Goal: Task Accomplishment & Management: Complete application form

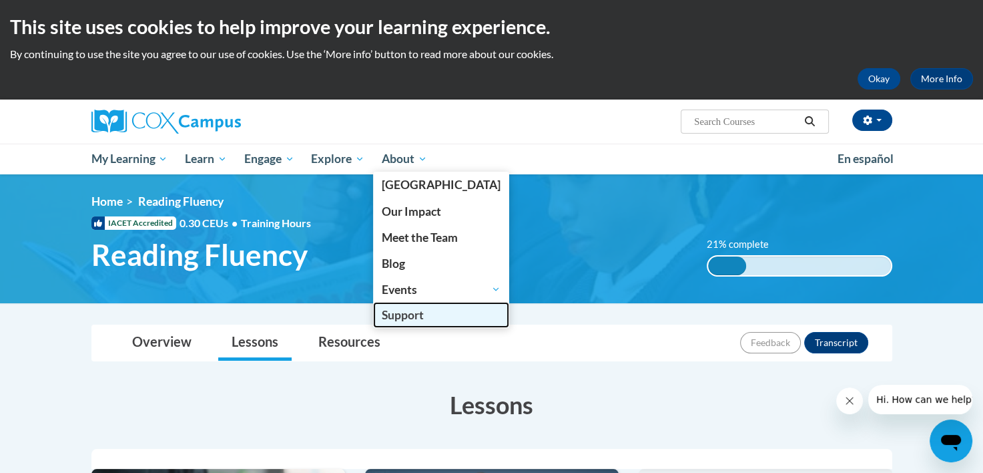
click at [415, 310] on span "Support" at bounding box center [403, 315] width 42 height 14
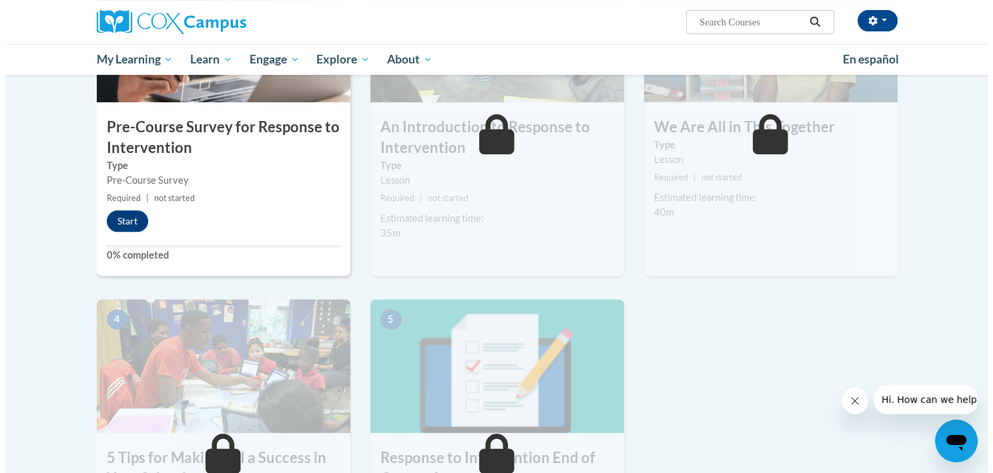
scroll to position [401, 0]
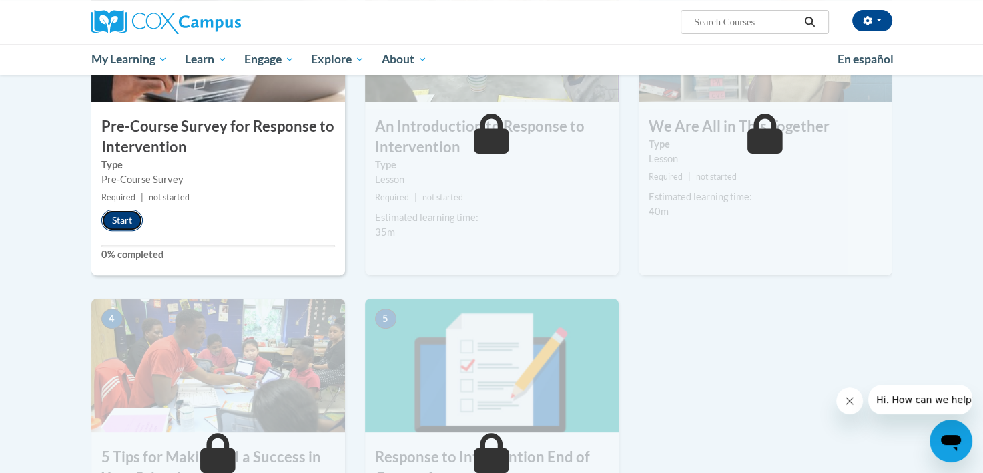
click at [113, 228] on button "Start" at bounding box center [121, 220] width 41 height 21
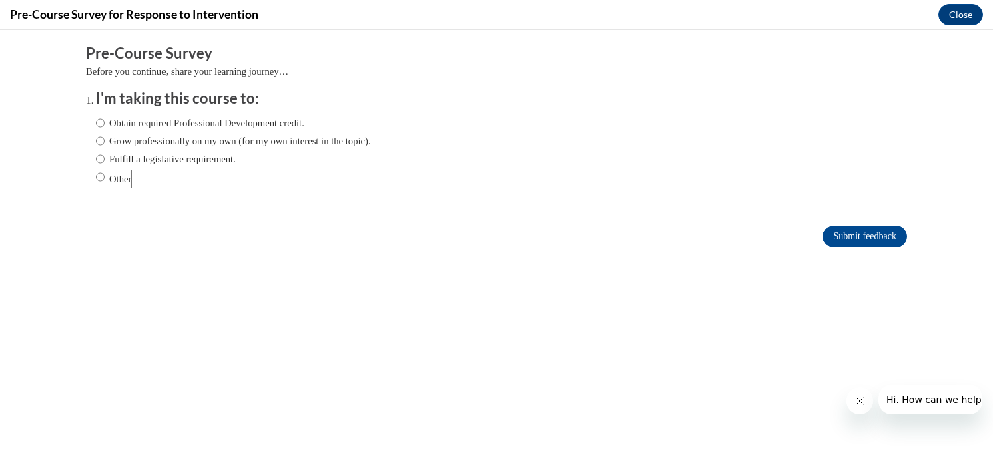
scroll to position [0, 0]
click at [232, 122] on label "Obtain required Professional Development credit." at bounding box center [200, 122] width 208 height 15
click at [105, 122] on input "Obtain required Professional Development credit." at bounding box center [100, 122] width 9 height 15
radio input "true"
click at [865, 234] on input "Submit feedback" at bounding box center [865, 236] width 84 height 21
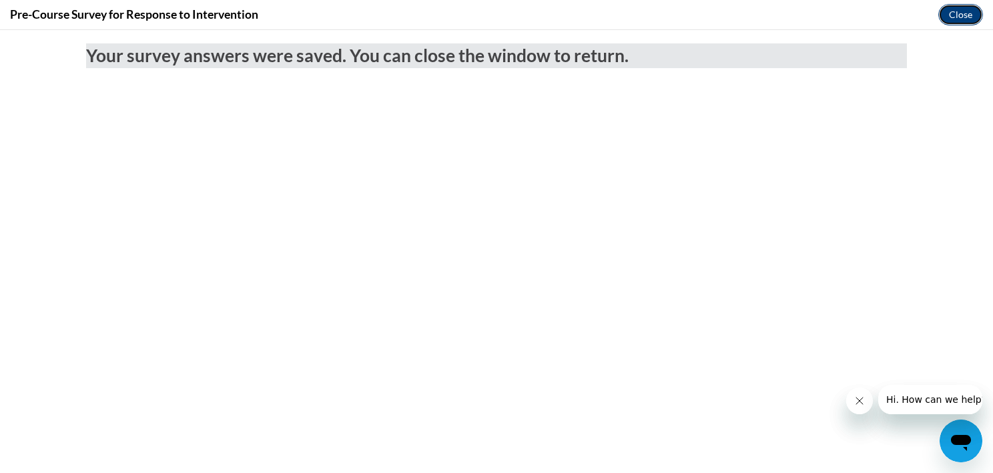
click at [950, 14] on button "Close" at bounding box center [961, 14] width 45 height 21
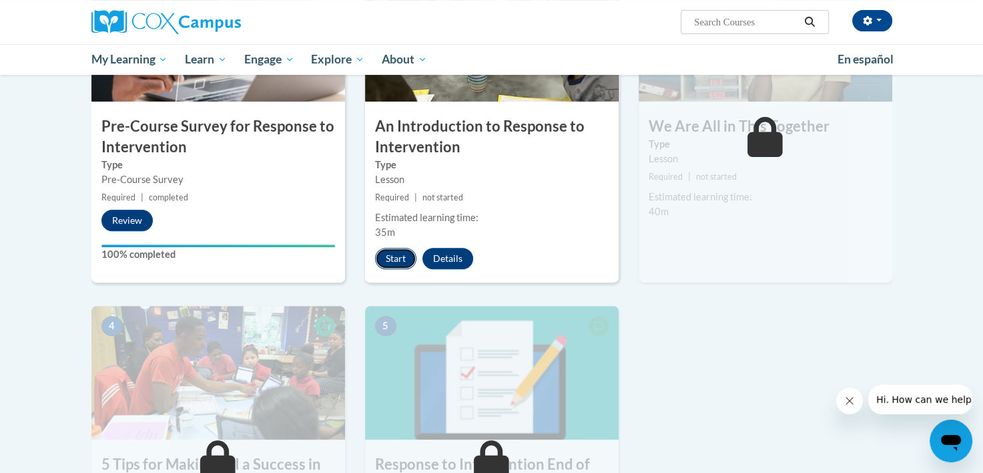
click at [401, 260] on button "Start" at bounding box center [395, 258] width 41 height 21
